Goal: Information Seeking & Learning: Check status

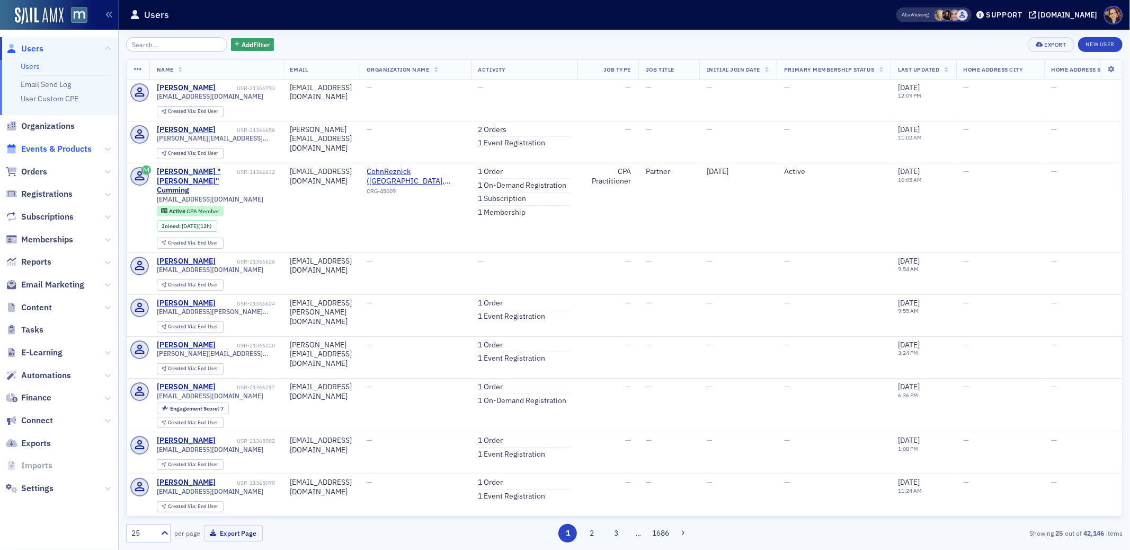
click at [66, 151] on span "Events & Products" at bounding box center [56, 149] width 70 height 12
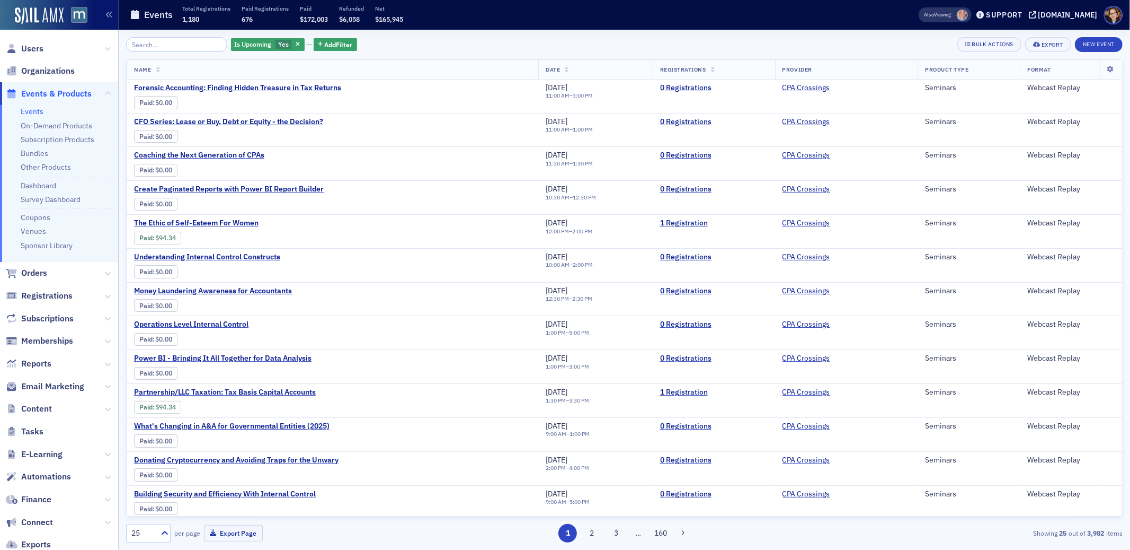
click at [170, 46] on input "search" at bounding box center [176, 44] width 101 height 15
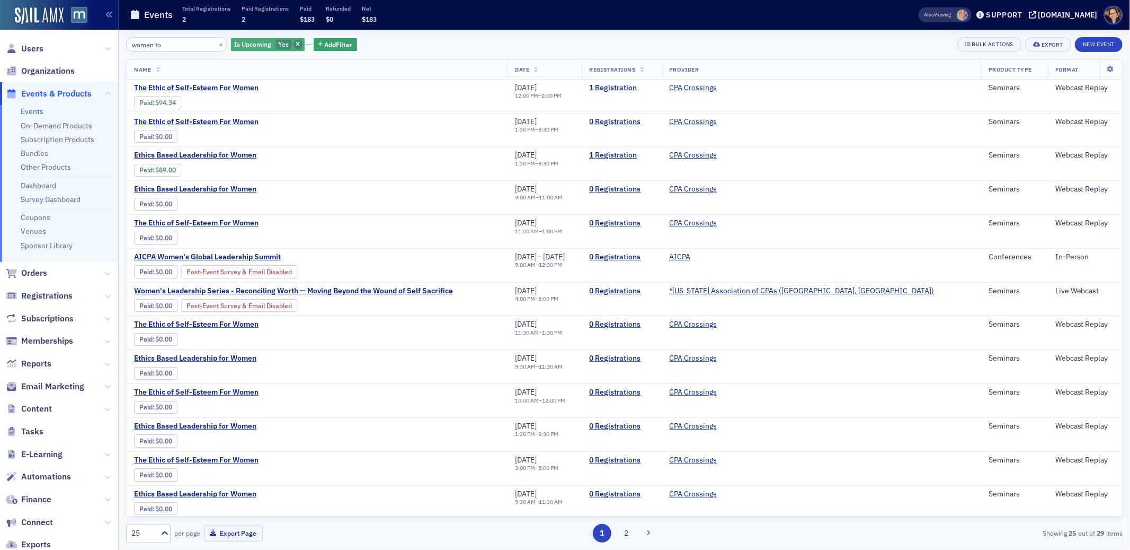
type input "women to"
click at [296, 43] on icon "button" at bounding box center [298, 45] width 4 height 6
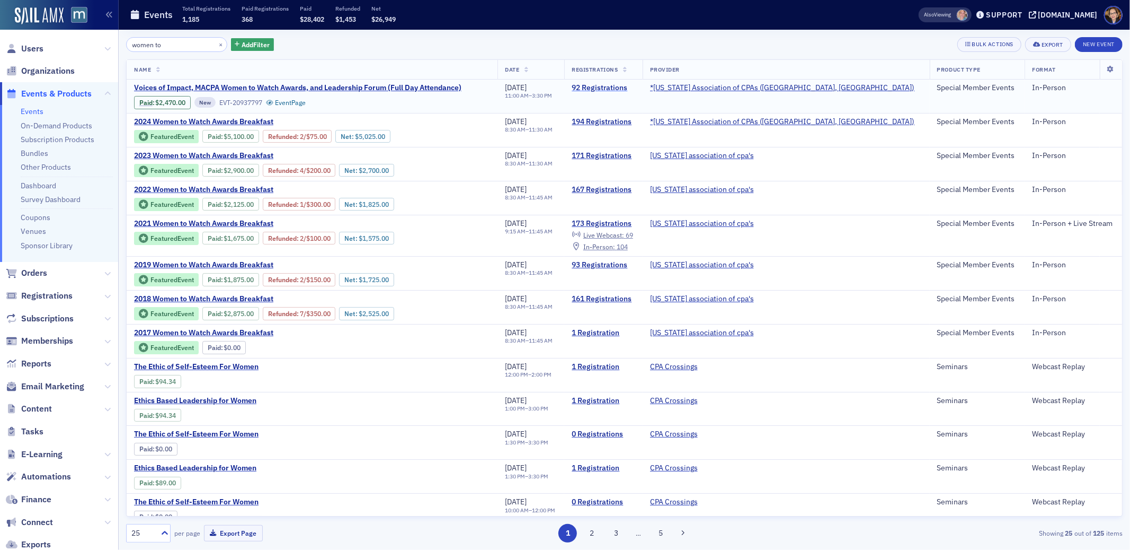
click at [635, 89] on link "92 Registrations" at bounding box center [603, 88] width 63 height 10
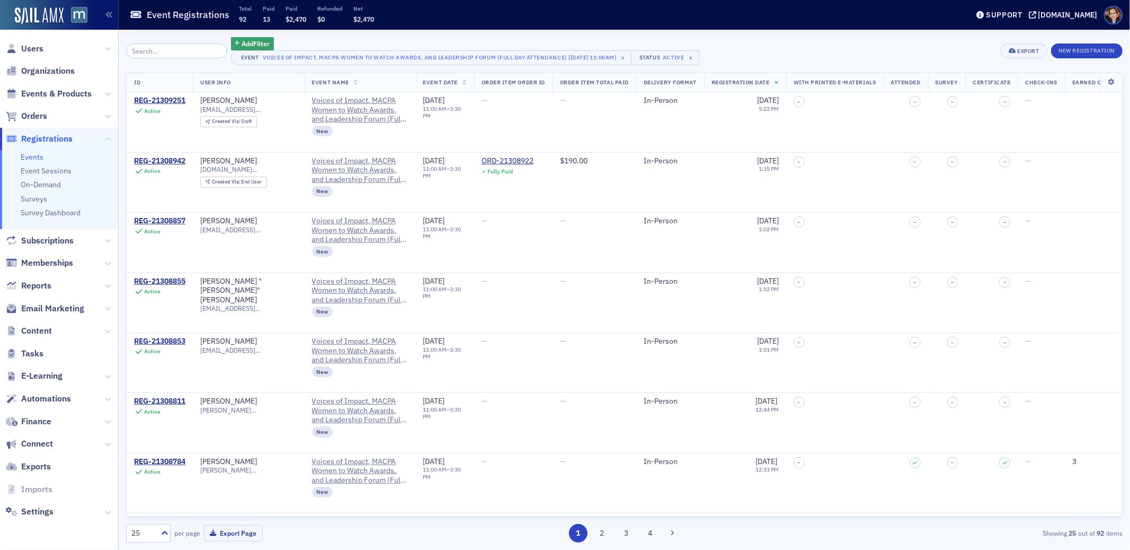
click at [183, 46] on input "search" at bounding box center [176, 50] width 101 height 15
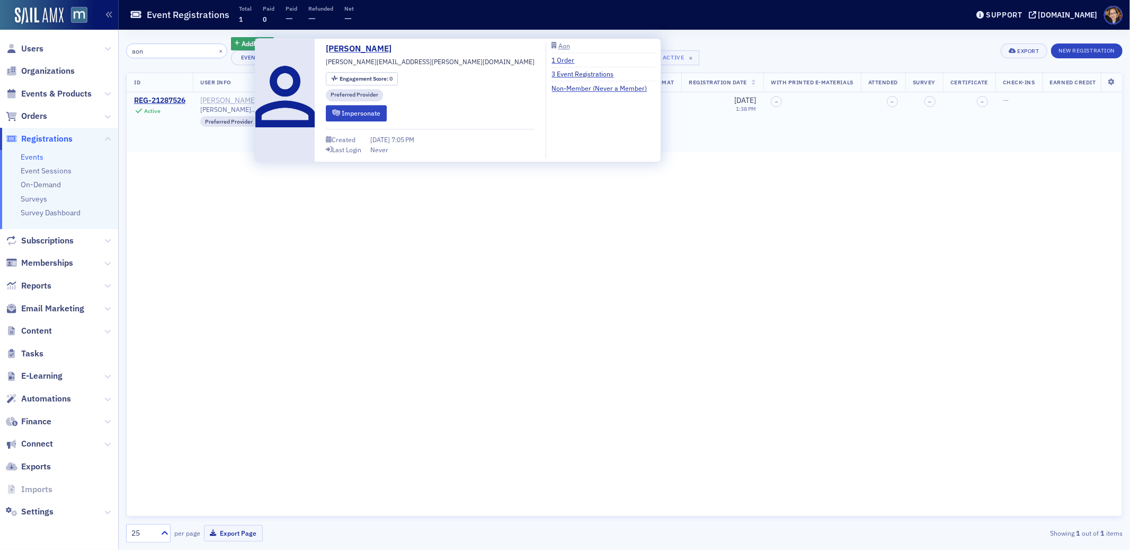
type input "aon"
click at [218, 99] on div "[PERSON_NAME]" at bounding box center [228, 101] width 57 height 10
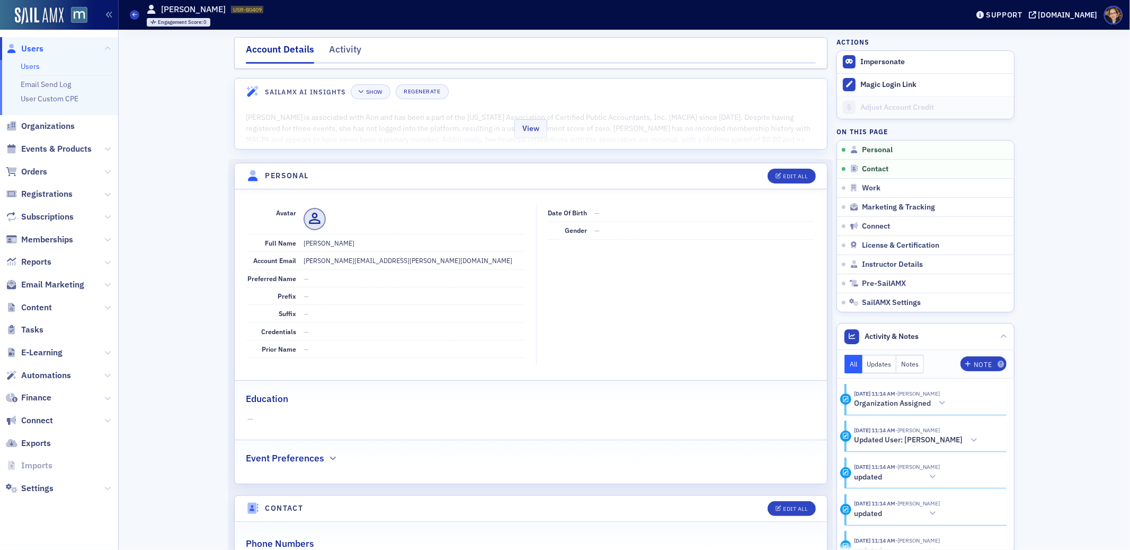
click at [458, 126] on div "View" at bounding box center [531, 126] width 593 height 45
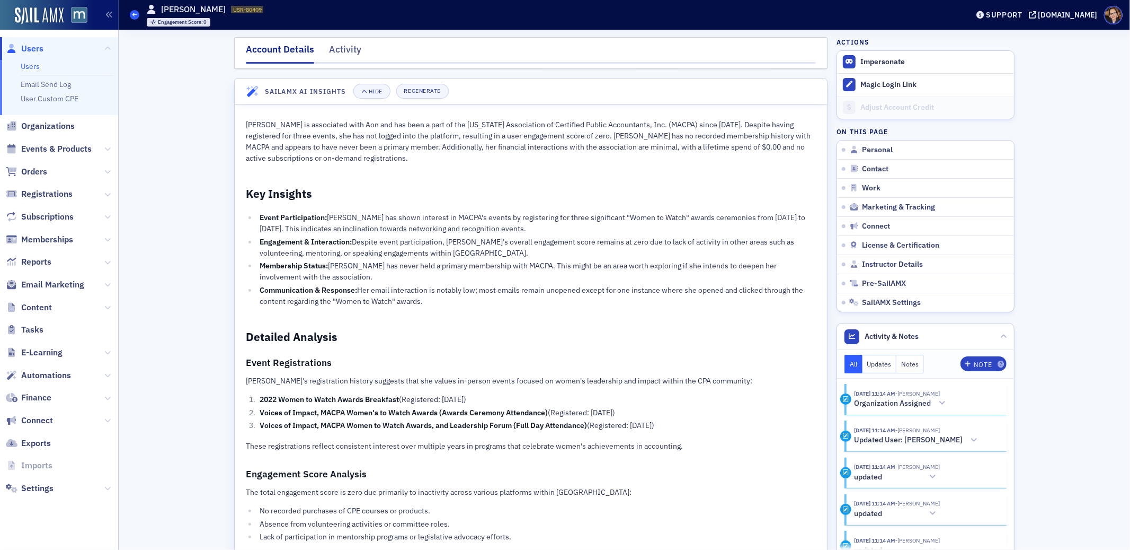
click at [136, 17] on span at bounding box center [135, 15] width 10 height 10
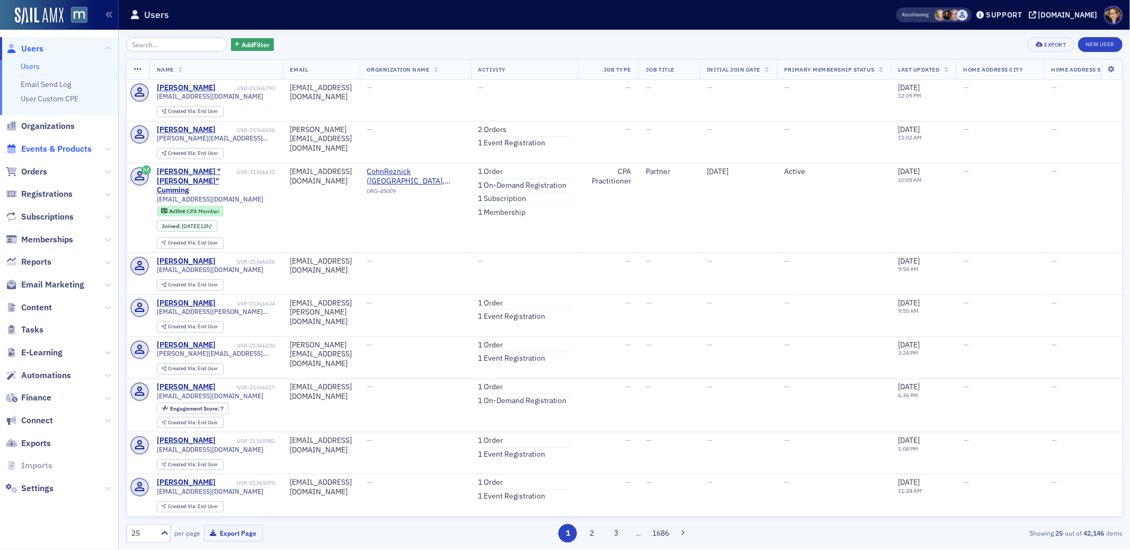
click at [40, 148] on span "Events & Products" at bounding box center [56, 149] width 70 height 12
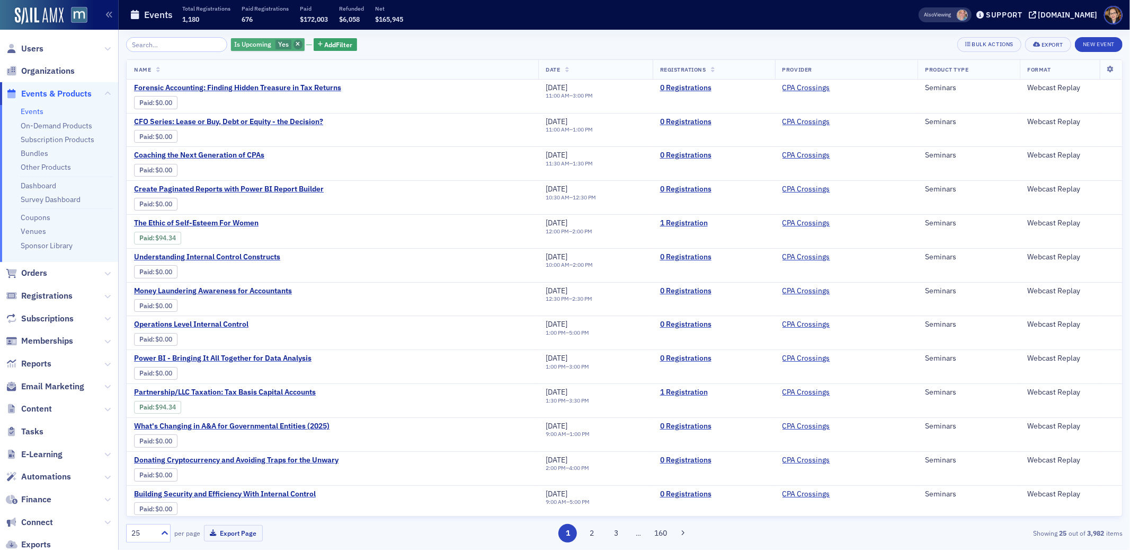
click at [296, 46] on icon "button" at bounding box center [298, 45] width 4 height 6
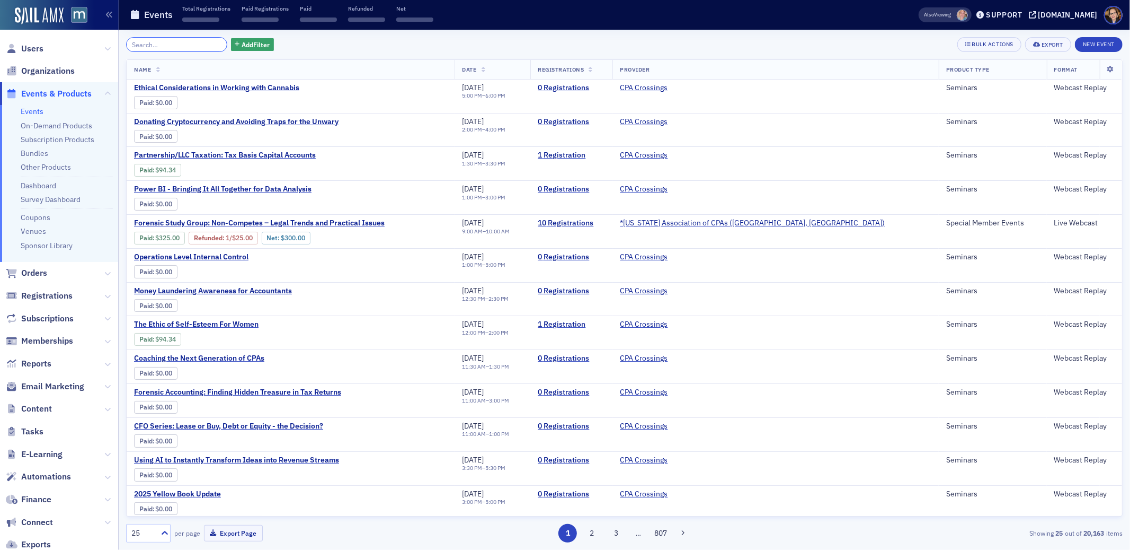
click at [147, 49] on input "search" at bounding box center [176, 44] width 101 height 15
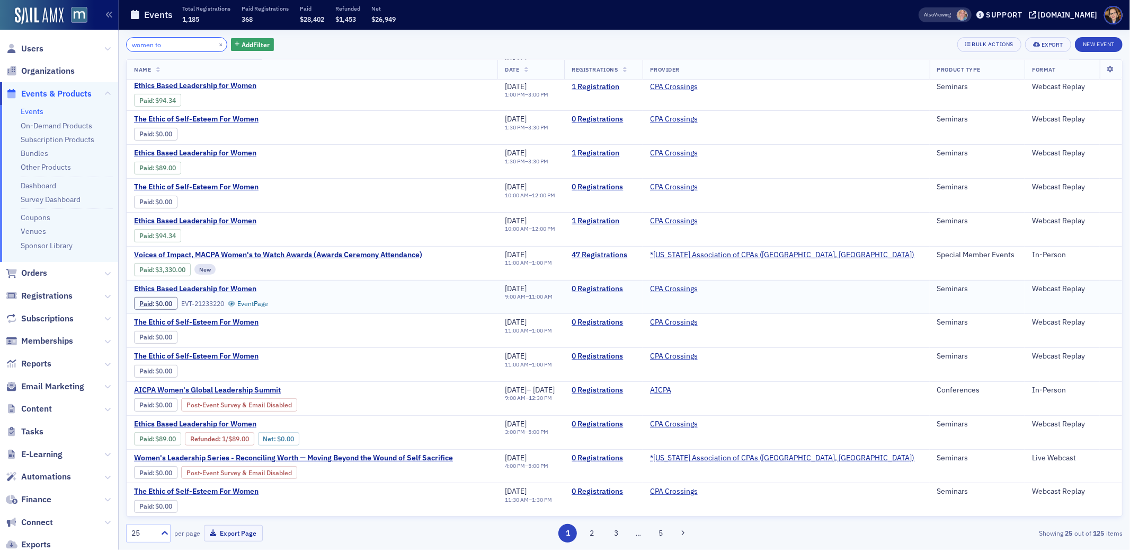
scroll to position [329, 0]
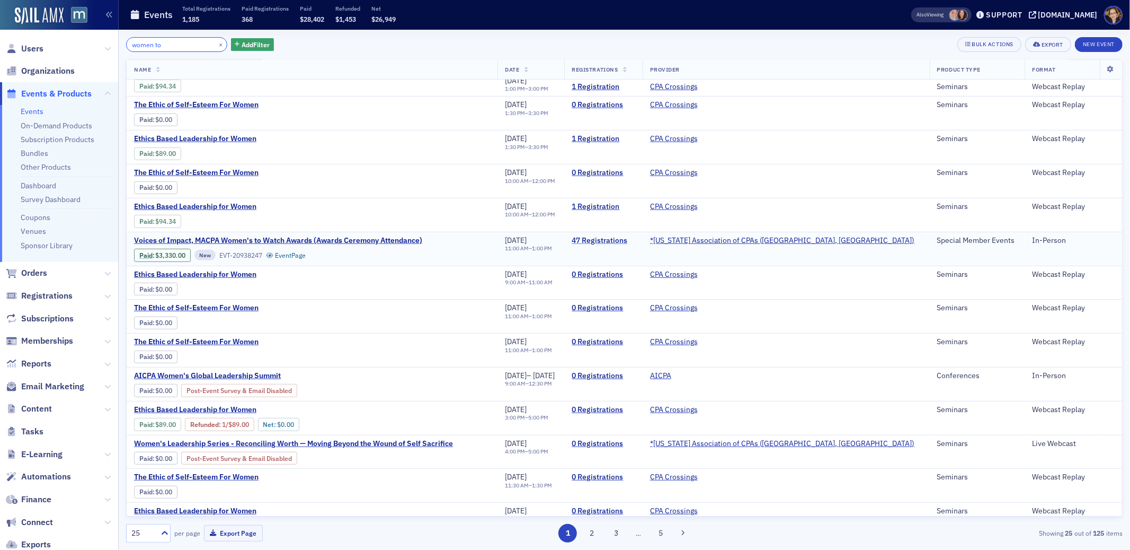
type input "women to"
click at [635, 240] on link "47 Registrations" at bounding box center [603, 241] width 63 height 10
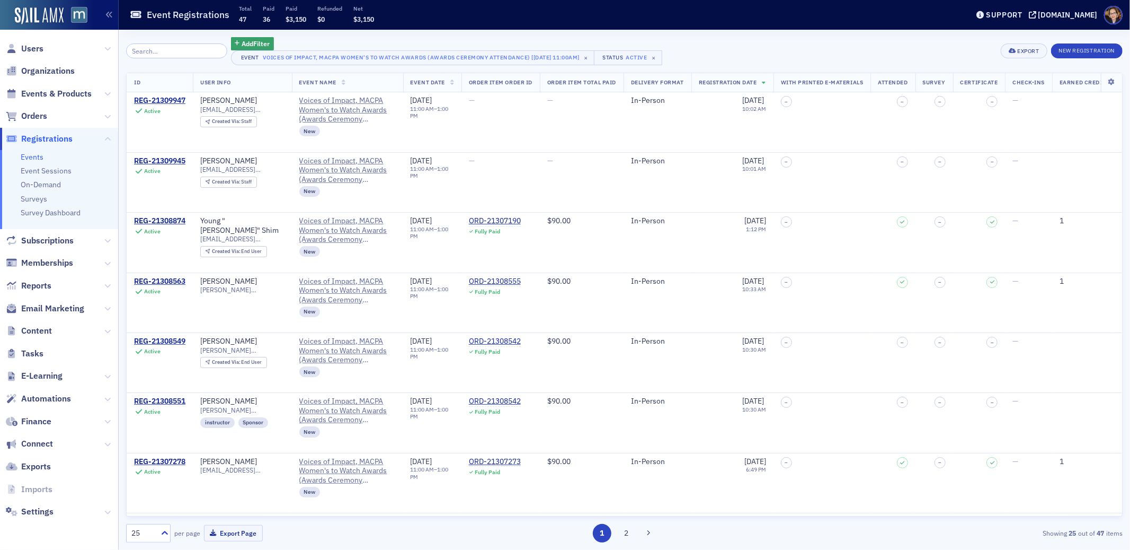
click at [171, 56] on input "search" at bounding box center [176, 50] width 101 height 15
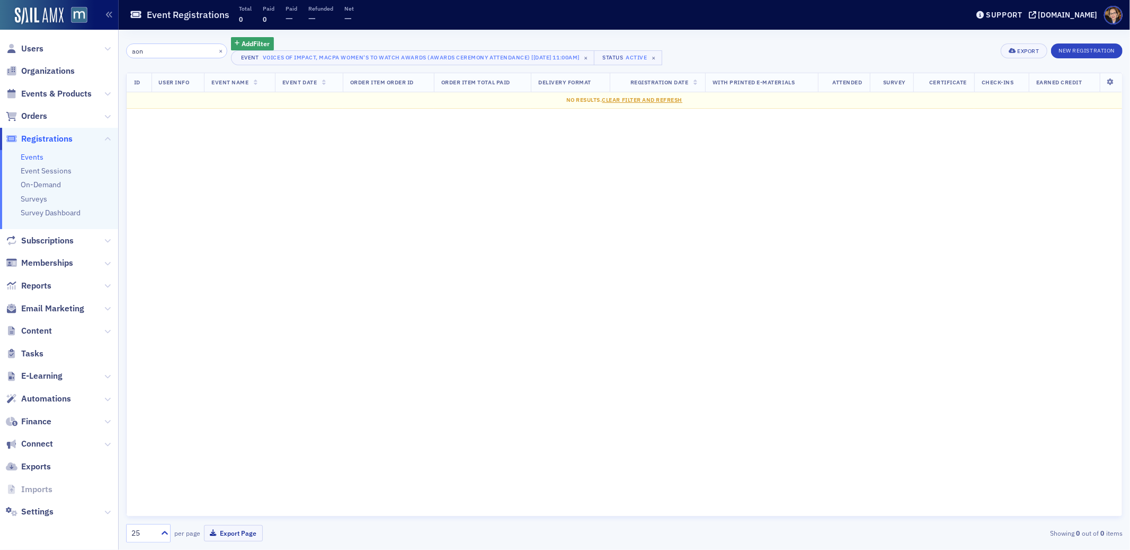
type input "aon"
click at [37, 117] on span "Orders" at bounding box center [34, 116] width 26 height 12
